Goal: Task Accomplishment & Management: Use online tool/utility

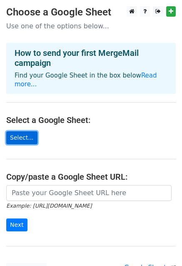
click at [20, 133] on link "Select..." at bounding box center [21, 137] width 31 height 13
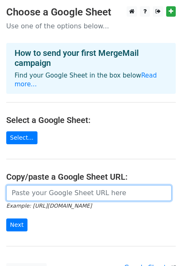
click at [48, 185] on input "url" at bounding box center [88, 193] width 165 height 16
paste input "https://docs.google.com/spreadsheets/d/1JBZqNYE42VqCy8FpefNKntPsXR-bjv6C/edit?g…"
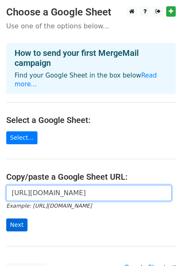
type input "https://docs.google.com/spreadsheets/d/1JBZqNYE42VqCy8FpefNKntPsXR-bjv6C/edit?g…"
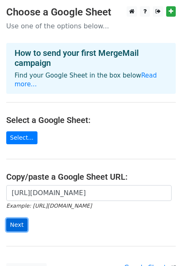
scroll to position [0, 0]
click at [15, 218] on input "Next" at bounding box center [16, 224] width 21 height 13
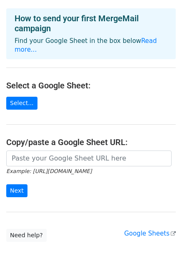
scroll to position [121, 0]
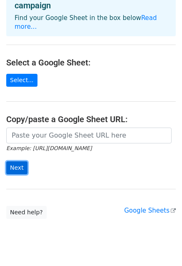
click at [21, 161] on input "Next" at bounding box center [16, 167] width 21 height 13
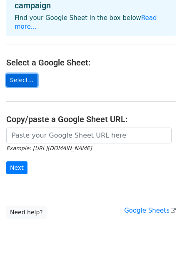
click at [25, 74] on link "Select..." at bounding box center [21, 80] width 31 height 13
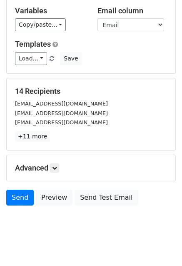
scroll to position [68, 0]
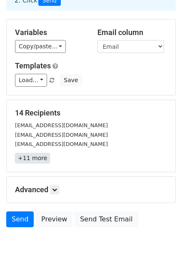
click at [31, 153] on link "+11 more" at bounding box center [32, 158] width 35 height 10
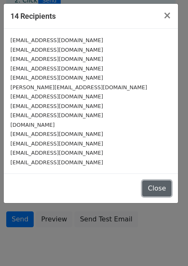
click at [168, 190] on button "Close" at bounding box center [157, 188] width 29 height 16
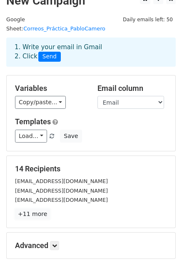
scroll to position [0, 0]
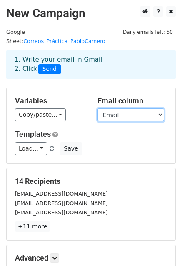
click at [119, 108] on select "Email Empresa Asunto Cuerpo del mensaje" at bounding box center [131, 114] width 67 height 13
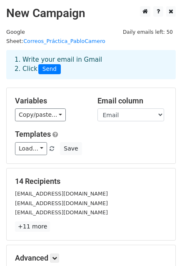
click at [87, 105] on div "Variables Copy/paste... {{Email}} {{Empresa}} {{Asunto}} {{Cuerpo del mensaje}}" at bounding box center [50, 108] width 83 height 25
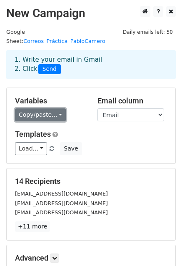
click at [45, 108] on link "Copy/paste..." at bounding box center [40, 114] width 51 height 13
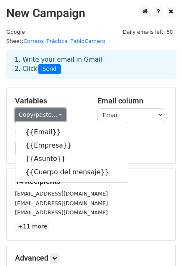
click at [45, 108] on link "Copy/paste..." at bounding box center [40, 114] width 51 height 13
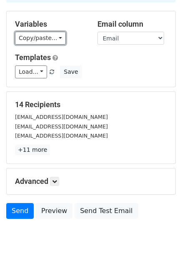
scroll to position [90, 0]
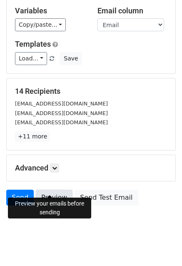
click at [58, 190] on link "Preview" at bounding box center [54, 198] width 37 height 16
click at [36, 190] on link "Preview" at bounding box center [54, 198] width 37 height 16
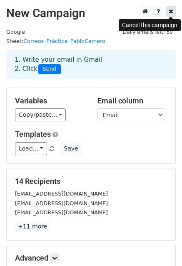
click at [167, 10] on link at bounding box center [171, 11] width 10 height 10
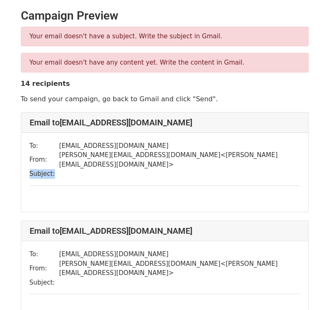
drag, startPoint x: 53, startPoint y: 165, endPoint x: 29, endPoint y: 163, distance: 24.2
click at [30, 169] on td "Subject:" at bounding box center [45, 174] width 30 height 10
copy td "Subject:"
drag, startPoint x: 43, startPoint y: 37, endPoint x: 58, endPoint y: 39, distance: 15.1
click at [58, 39] on p "Your email doesn't have a subject. Write the subject in Gmail." at bounding box center [165, 36] width 270 height 9
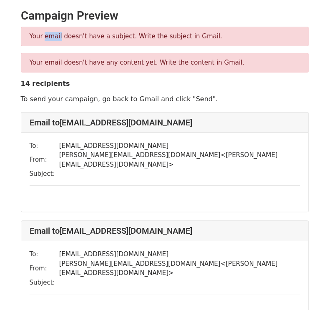
copy p "email"
click at [108, 65] on p "Your email doesn't have any content yet. Write the content in Gmail." at bounding box center [165, 62] width 270 height 9
copy p "content"
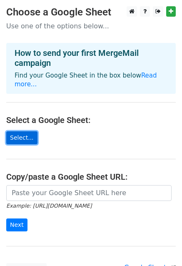
click at [21, 132] on link "Select..." at bounding box center [21, 137] width 31 height 13
click at [18, 131] on link "Select..." at bounding box center [21, 137] width 31 height 13
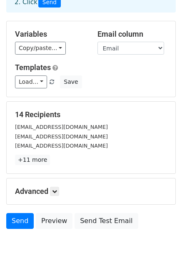
scroll to position [90, 0]
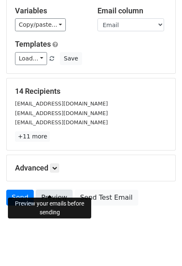
click at [45, 190] on link "Preview" at bounding box center [54, 198] width 37 height 16
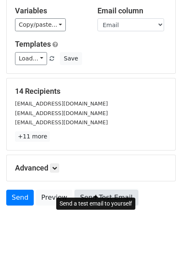
click at [104, 190] on link "Send Test Email" at bounding box center [106, 198] width 63 height 16
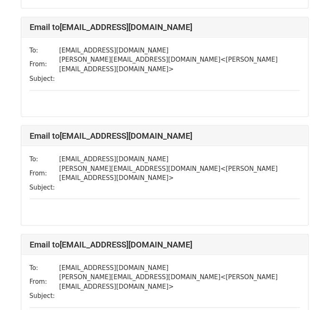
scroll to position [585, 0]
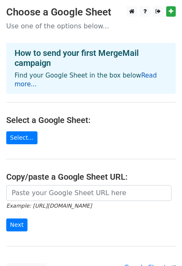
click at [146, 79] on link "Read more..." at bounding box center [86, 80] width 143 height 16
click at [145, 74] on link "Read more..." at bounding box center [86, 80] width 143 height 16
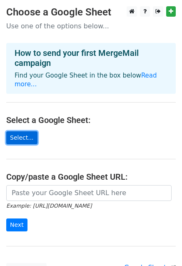
click at [26, 131] on link "Select..." at bounding box center [21, 137] width 31 height 13
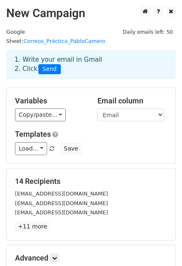
scroll to position [90, 0]
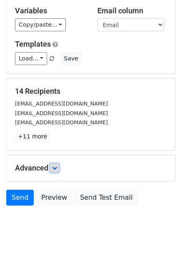
click at [54, 165] on icon at bounding box center [54, 167] width 5 height 5
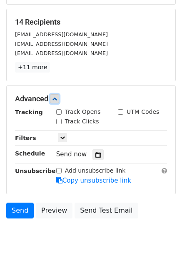
scroll to position [171, 0]
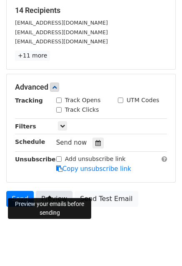
click at [50, 191] on link "Preview" at bounding box center [54, 199] width 37 height 16
click at [52, 191] on link "Preview" at bounding box center [54, 199] width 37 height 16
click at [18, 191] on link "Send" at bounding box center [20, 199] width 28 height 16
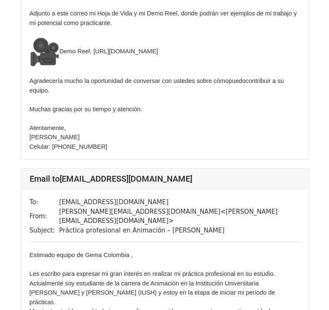
scroll to position [4378, 0]
